Goal: Task Accomplishment & Management: Manage account settings

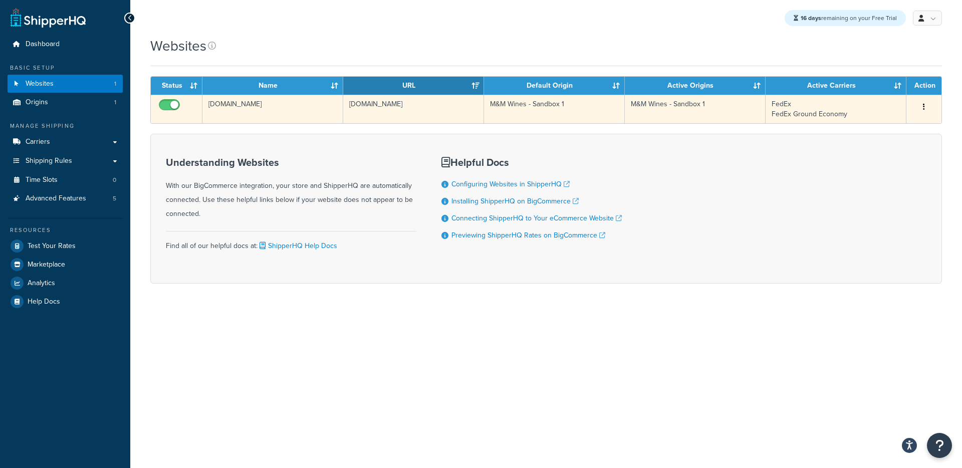
click at [410, 119] on td "[DOMAIN_NAME]" at bounding box center [413, 109] width 141 height 29
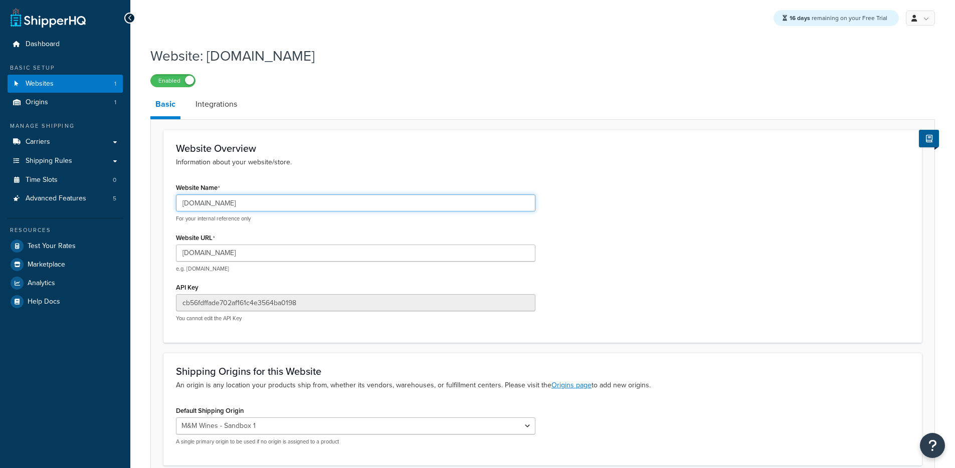
click at [247, 206] on input "[DOMAIN_NAME]" at bounding box center [355, 202] width 359 height 17
click at [270, 200] on input "[DOMAIN_NAME]" at bounding box center [355, 202] width 359 height 17
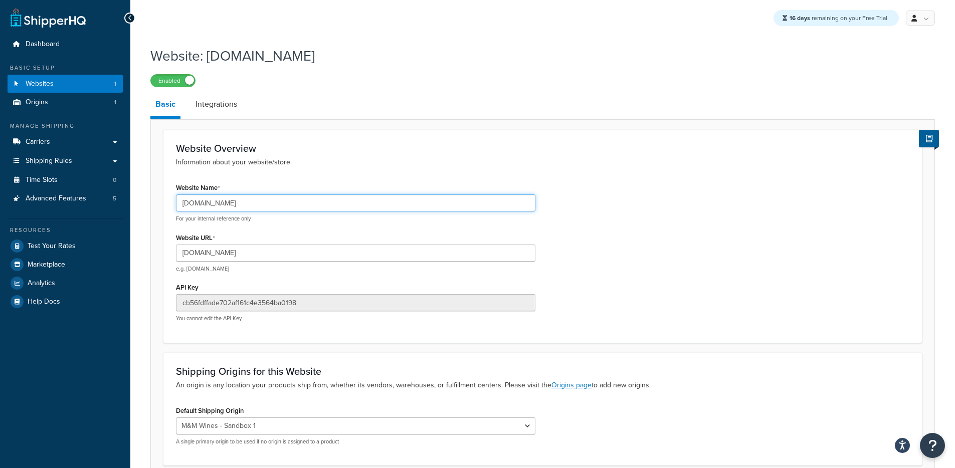
click at [270, 200] on input "[DOMAIN_NAME]" at bounding box center [355, 202] width 359 height 17
